Goal: Task Accomplishment & Management: Use online tool/utility

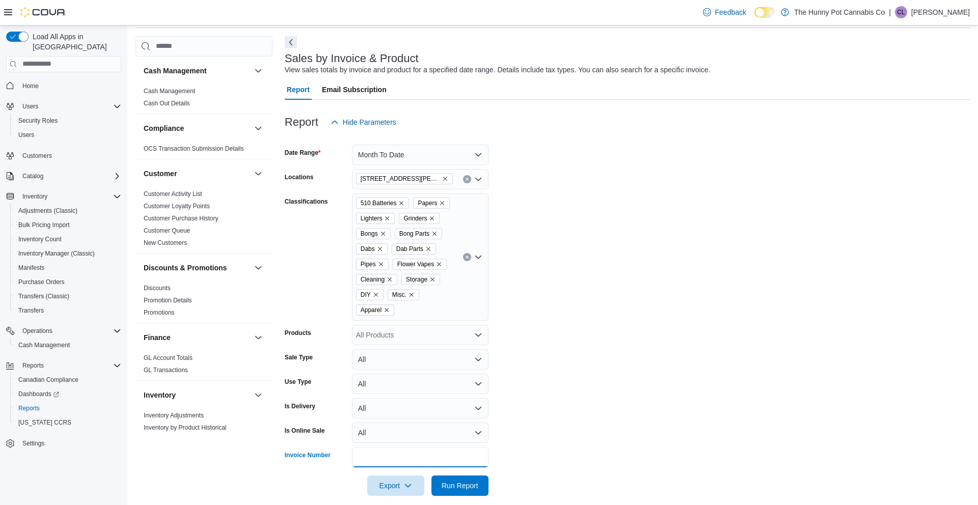
scroll to position [0, 435]
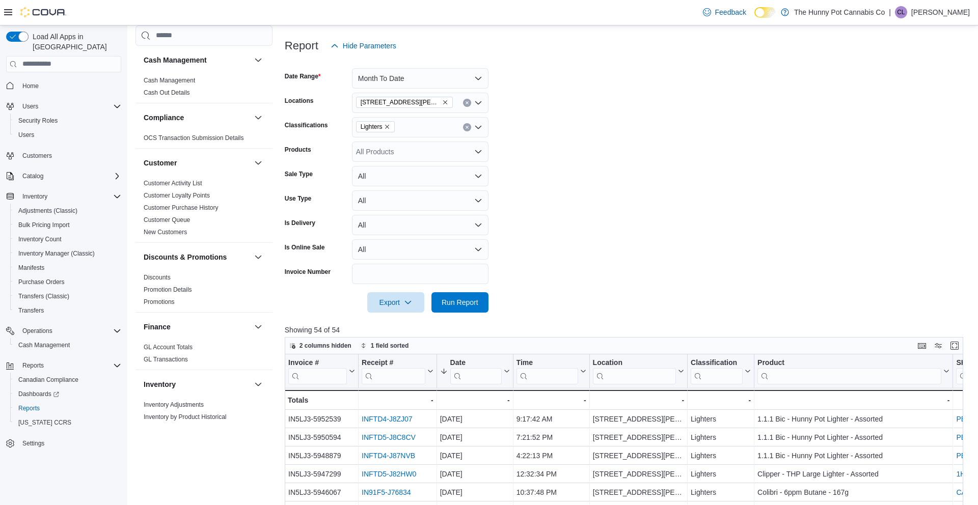
scroll to position [453, 0]
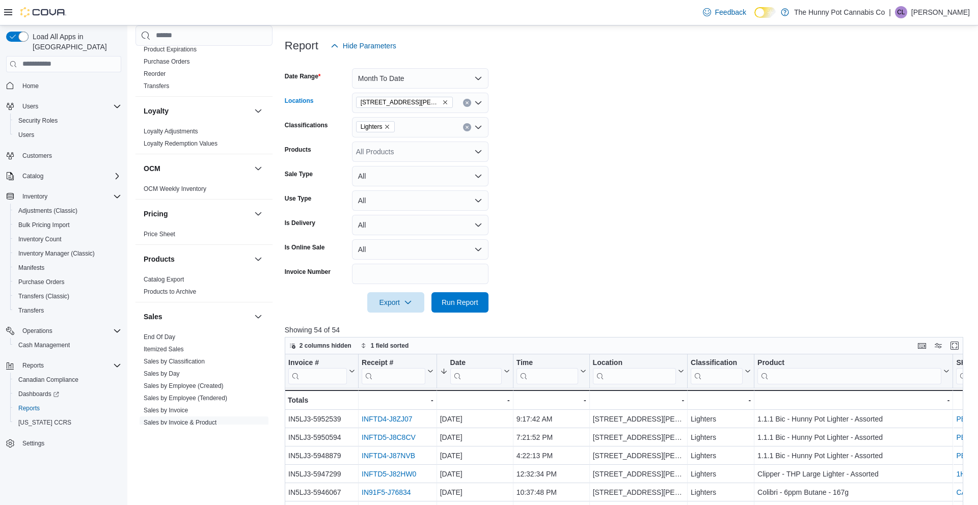
click at [442, 103] on icon "Remove 6161 Thorold Stone Rd from selection in this group" at bounding box center [445, 102] width 6 height 6
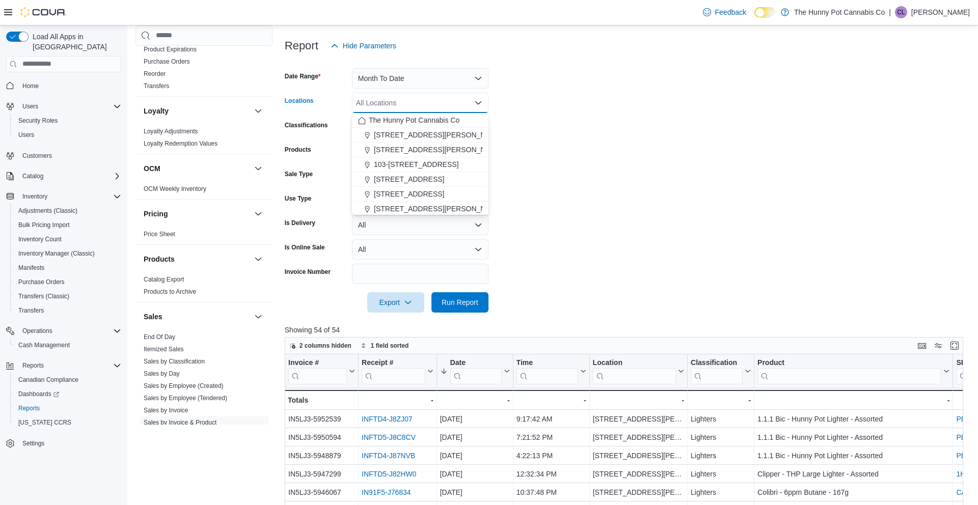
click at [432, 103] on div "All Locations Combo box. Selected. Combo box input. All Locations. Type some te…" at bounding box center [420, 103] width 136 height 20
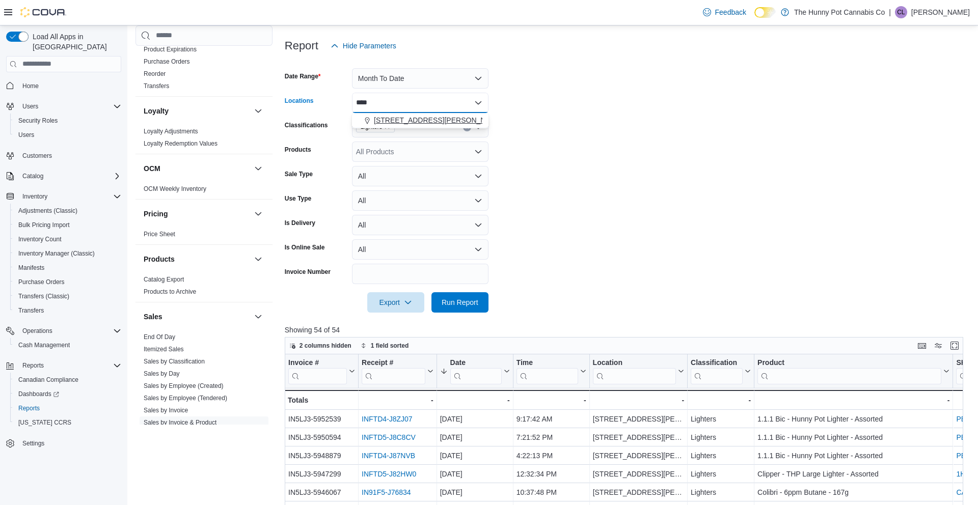
type input "****"
click at [451, 119] on div "3850 Sheppard Ave E" at bounding box center [420, 120] width 124 height 10
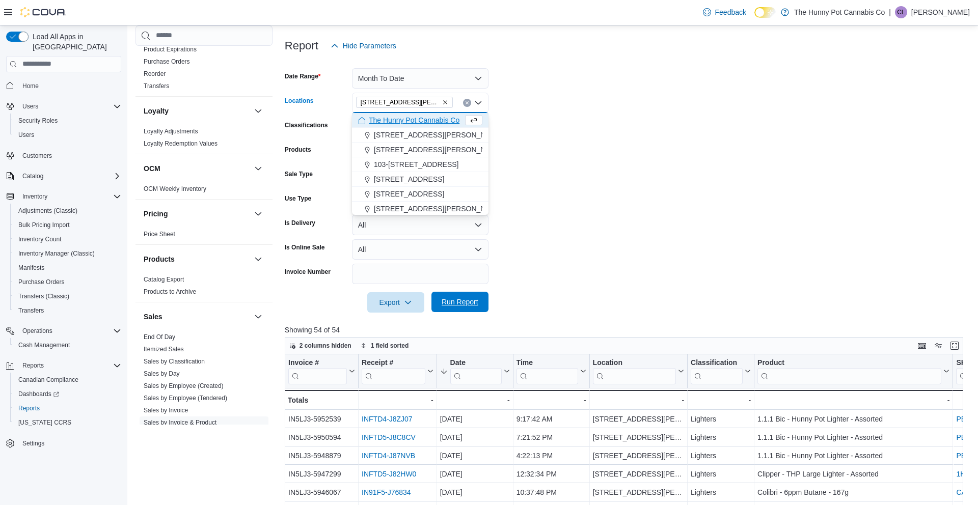
click at [474, 305] on span "Run Report" at bounding box center [459, 302] width 37 height 10
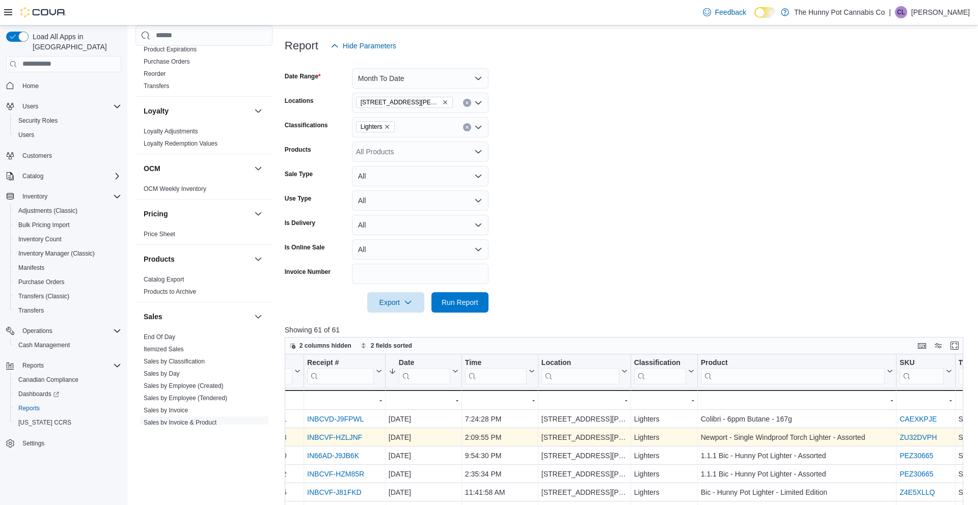
scroll to position [0, 57]
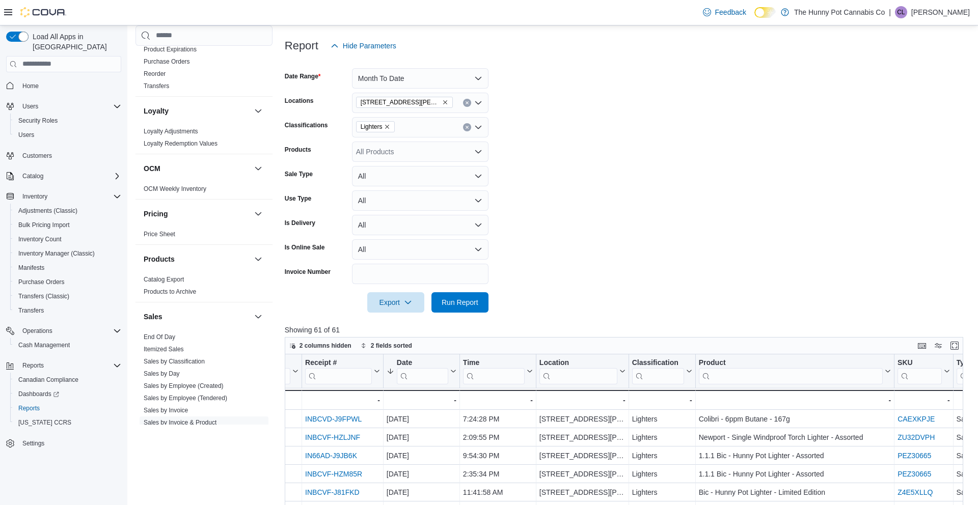
click at [393, 127] on span "Lighters" at bounding box center [375, 126] width 39 height 11
click at [390, 126] on icon "Remove Lighters from selection in this group" at bounding box center [387, 127] width 6 height 6
click at [528, 156] on form "Date Range Month To Date Locations 3850 Sheppard Ave E Classifications All Clas…" at bounding box center [627, 184] width 685 height 257
click at [435, 154] on div "All Products" at bounding box center [420, 152] width 136 height 20
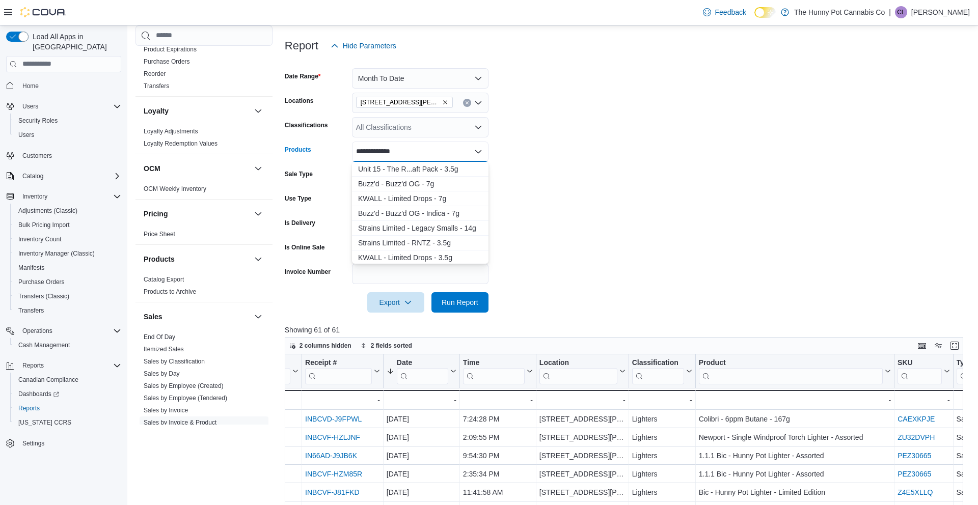
type input "**********"
click at [411, 171] on div "Unit 15 - The R...aft Pack - 3.5g" at bounding box center [420, 169] width 124 height 10
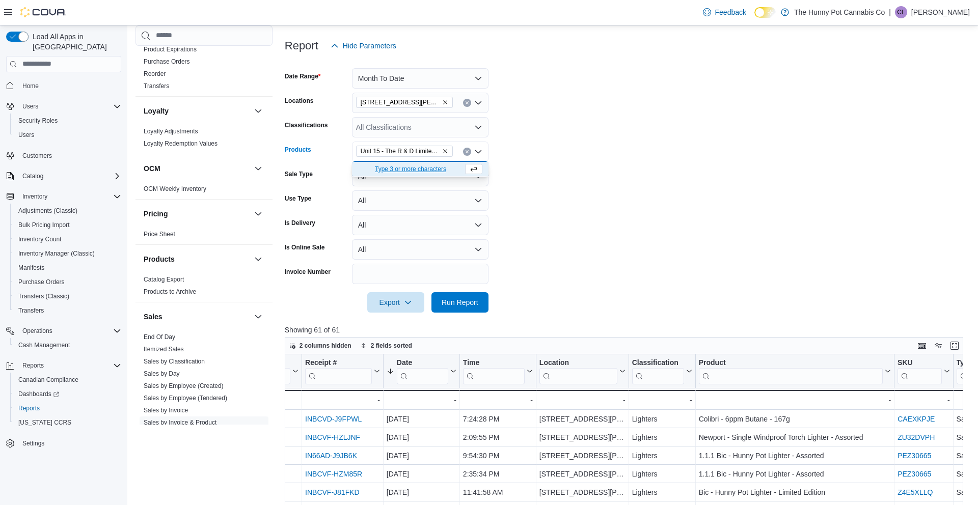
click at [447, 151] on icon "Remove Unit 15 - The R & D Limited Craft Pack - 3.5g from selection in this gro…" at bounding box center [445, 151] width 6 height 6
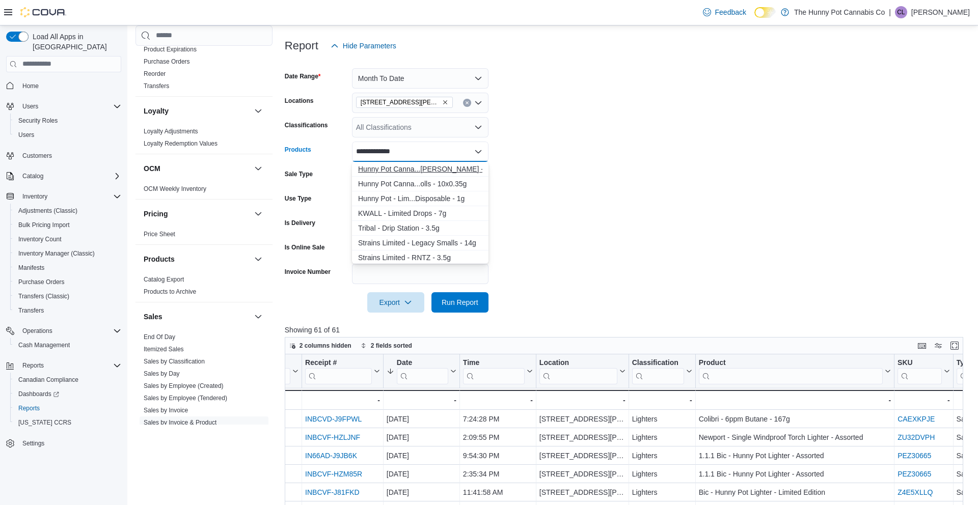
type input "**********"
click at [431, 169] on div "Hunny Pot Canna...ted Drip - 3.5g" at bounding box center [420, 169] width 124 height 10
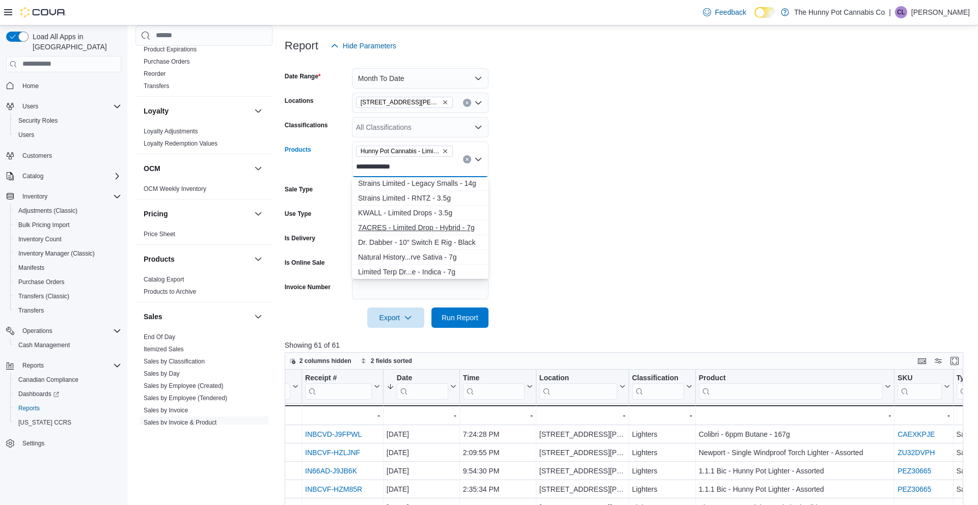
scroll to position [16, 0]
type input "**********"
click at [403, 187] on div "Hunny Pot Canna...olls - 10x0.35g" at bounding box center [420, 184] width 124 height 10
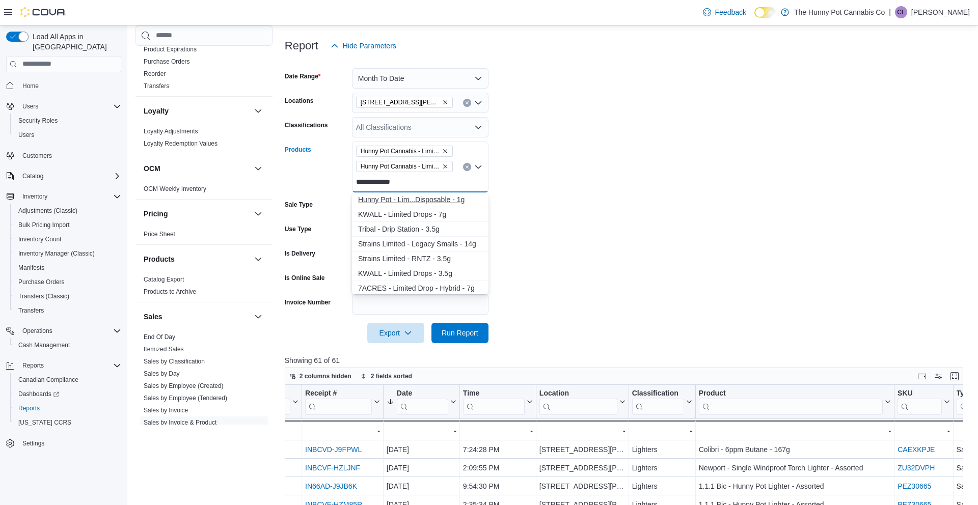
type input "**********"
click at [430, 201] on div "Hunny Pot - Lim...Disposable - 1g" at bounding box center [420, 200] width 124 height 10
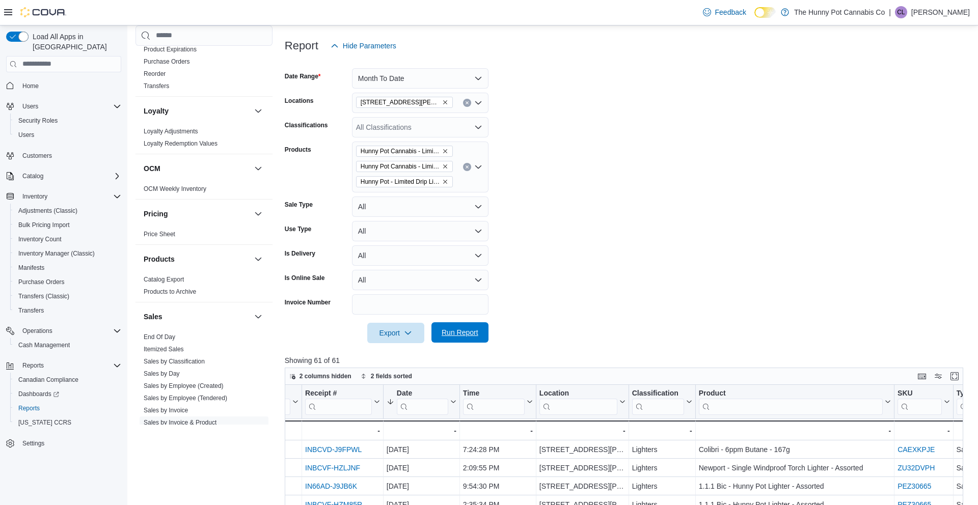
click at [457, 335] on span "Run Report" at bounding box center [459, 332] width 37 height 10
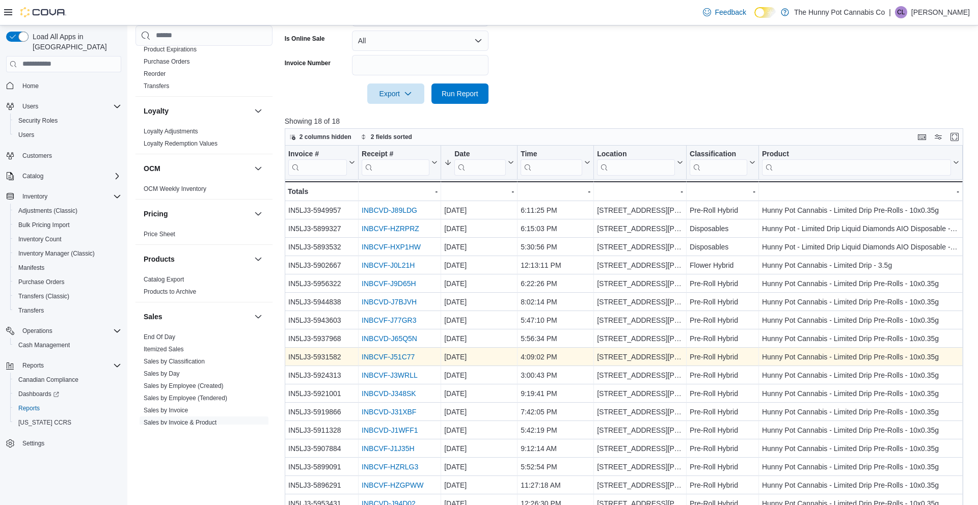
scroll to position [370, 0]
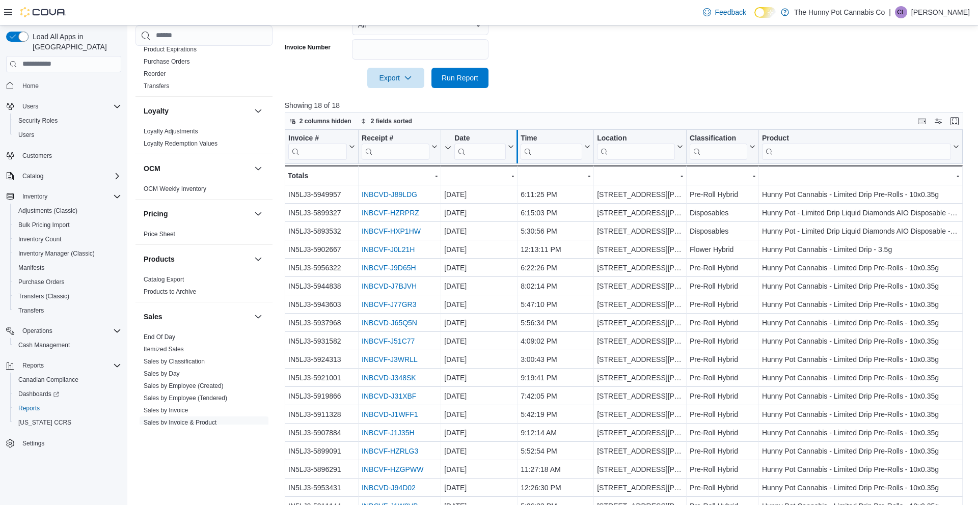
click at [513, 147] on div at bounding box center [517, 147] width 8 height 34
click at [509, 146] on icon at bounding box center [510, 147] width 8 height 6
click at [477, 196] on span "Sort High-Low" at bounding box center [484, 198] width 39 height 8
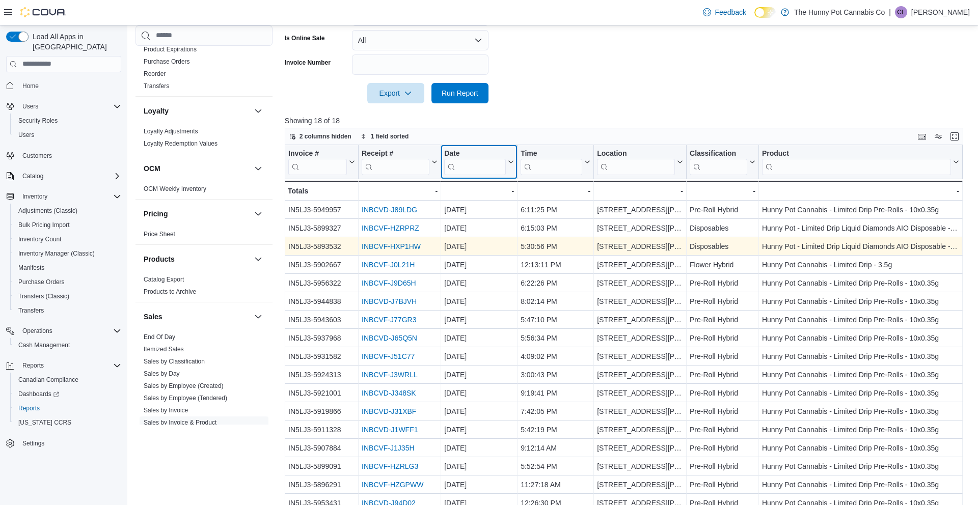
scroll to position [390, 0]
